Goal: Transaction & Acquisition: Purchase product/service

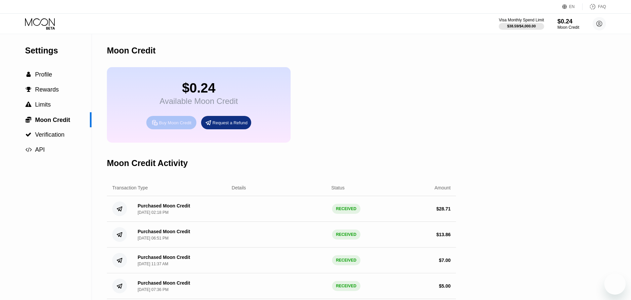
click at [179, 125] on div "Buy Moon Credit" at bounding box center [175, 123] width 32 height 6
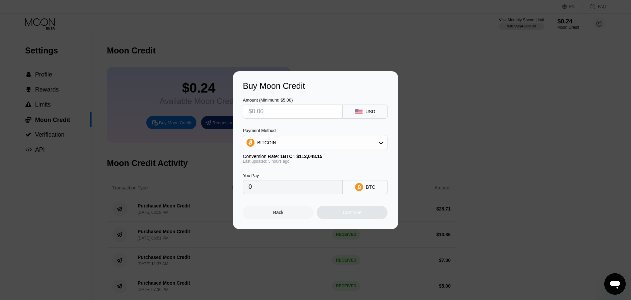
click at [309, 143] on div "BITCOIN" at bounding box center [315, 142] width 144 height 13
click at [287, 176] on span "USDT on TRON" at bounding box center [276, 175] width 34 height 5
type input "0.00"
click at [290, 115] on input "text" at bounding box center [293, 111] width 89 height 13
type input "$30"
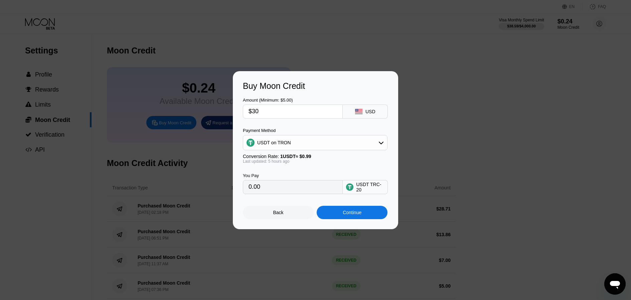
type input "30.30"
type input "$30.5"
type input "30.81"
type input "$30.6"
type input "30.91"
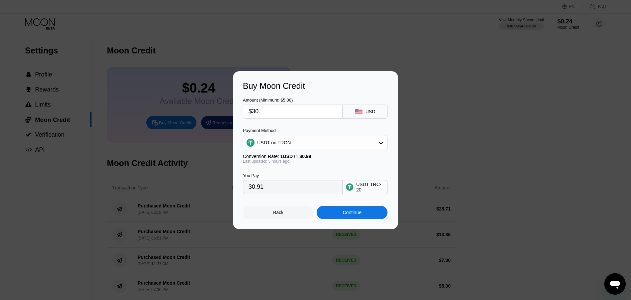
type input "$30.6"
type input "30.91"
type input "$30.7"
type input "31.01"
type input "$30."
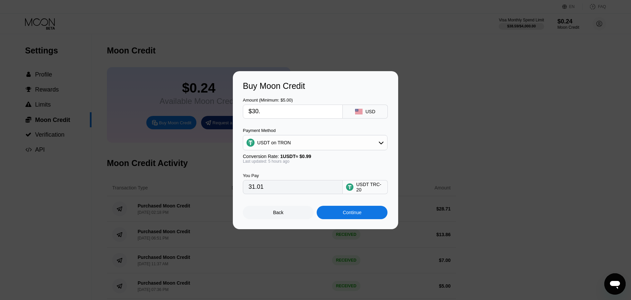
type input "30.30"
type input "$30.6"
type input "30.91"
type input "$30.65"
type input "30.96"
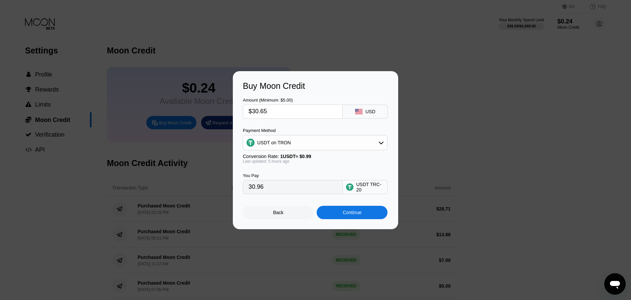
type input "$30.6"
type input "30.91"
type input "$30.67"
type input "30.98"
type input "$30.68"
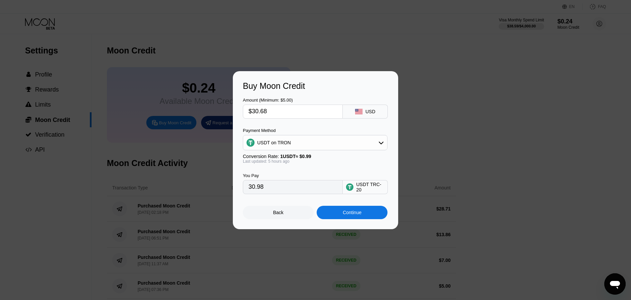
type input "30.99"
type input "$30.6"
type input "30.91"
type input "$30.69"
type input "31.00"
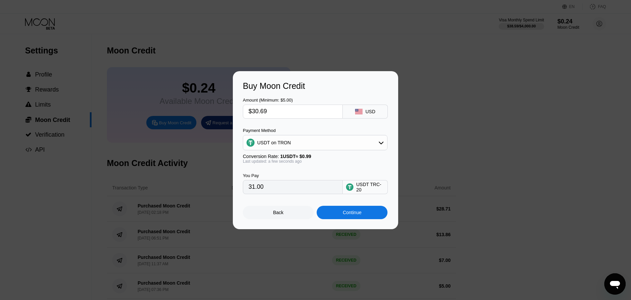
type input "$30.69"
click at [357, 215] on div "Continue" at bounding box center [352, 212] width 19 height 5
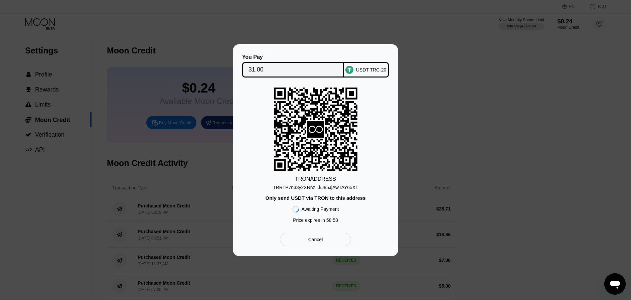
click at [342, 187] on div "TRRTP7n33y2XNnz...kJ85JjAwTAY65X1" at bounding box center [315, 187] width 85 height 5
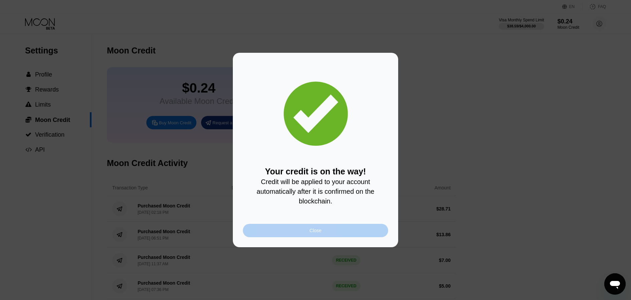
click at [299, 232] on div "Close" at bounding box center [315, 230] width 145 height 13
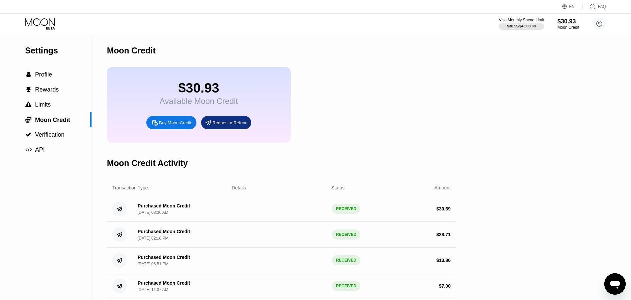
click at [50, 29] on icon at bounding box center [40, 24] width 31 height 12
